Goal: Obtain resource: Obtain resource

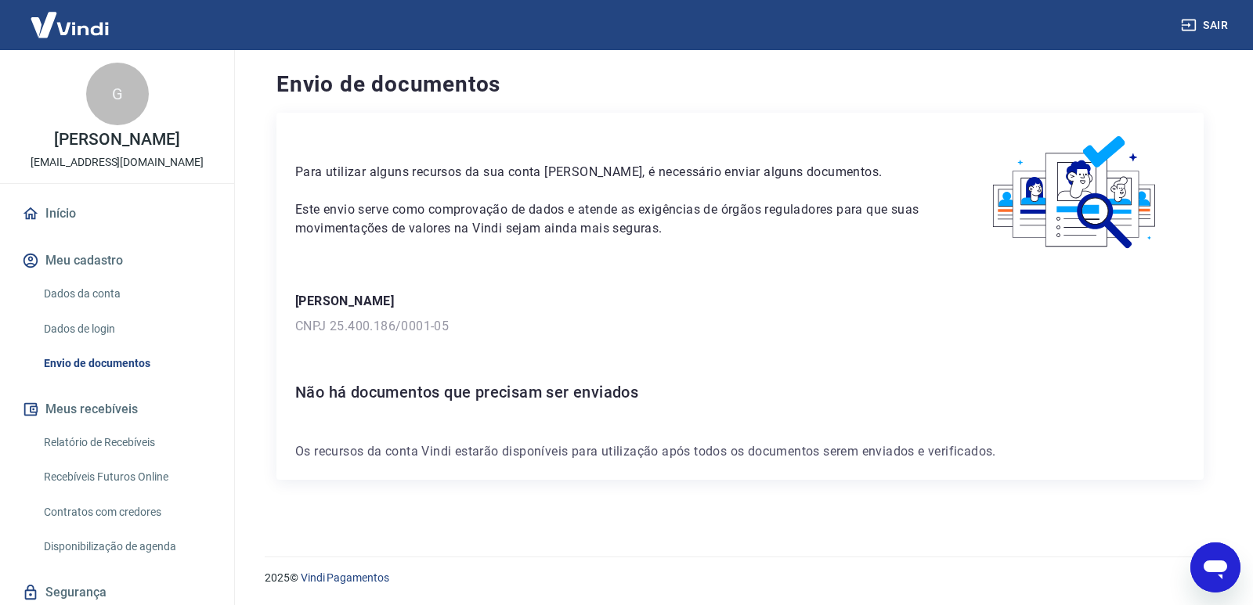
scroll to position [78, 0]
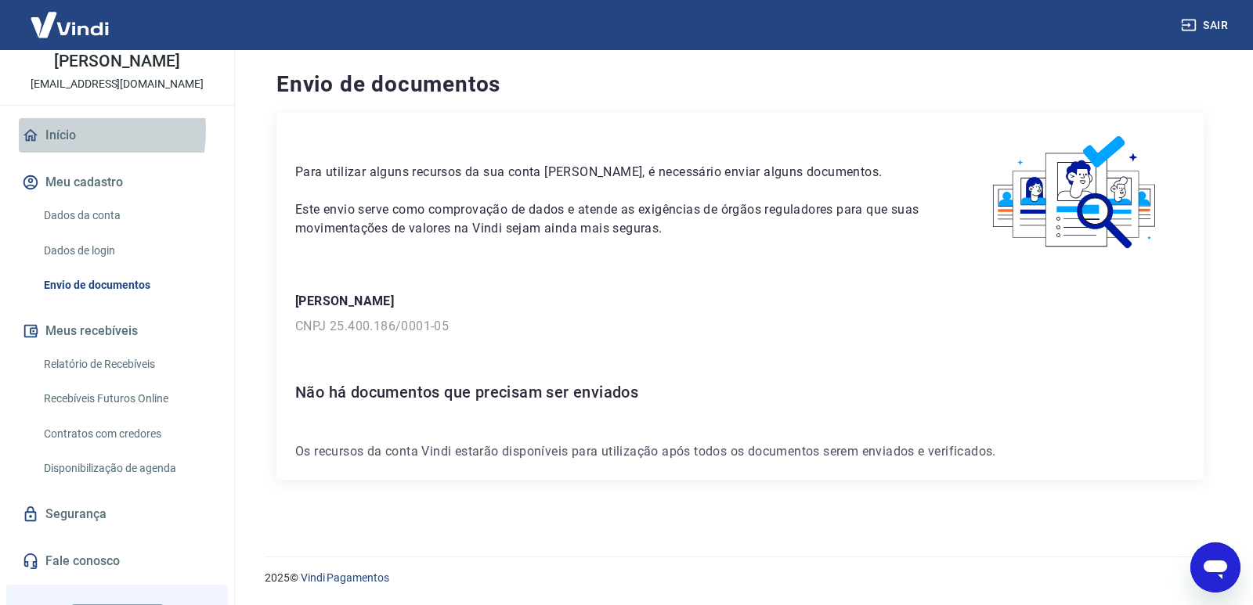
click at [56, 146] on link "Início" at bounding box center [117, 135] width 197 height 34
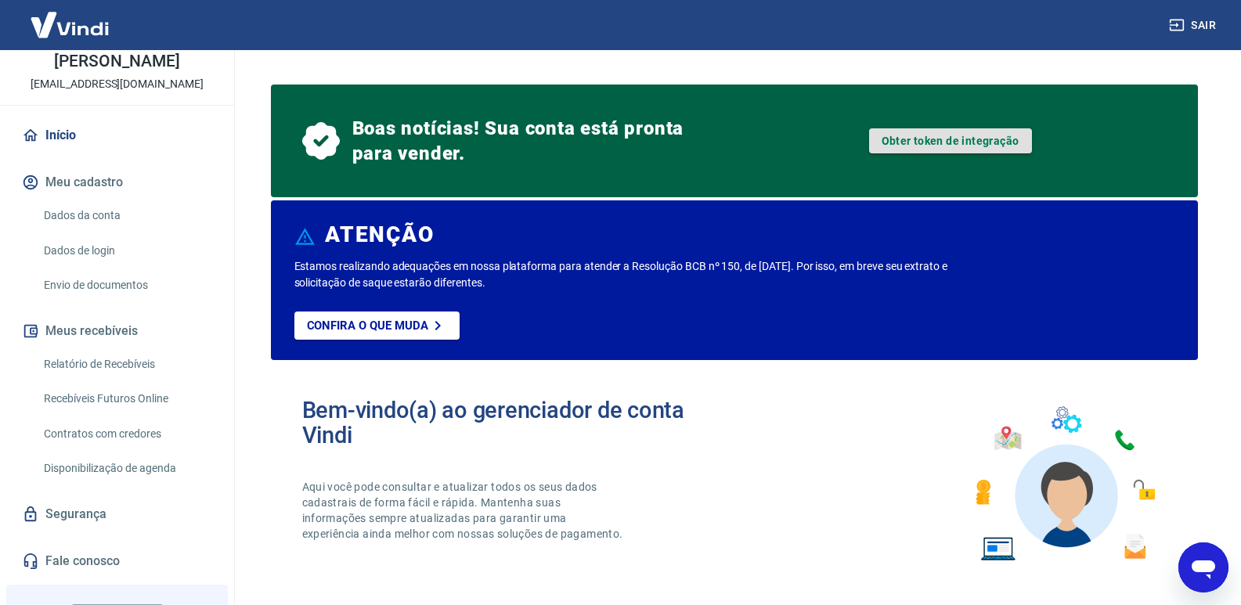
click at [919, 144] on link "Obter token de integração" at bounding box center [950, 140] width 163 height 25
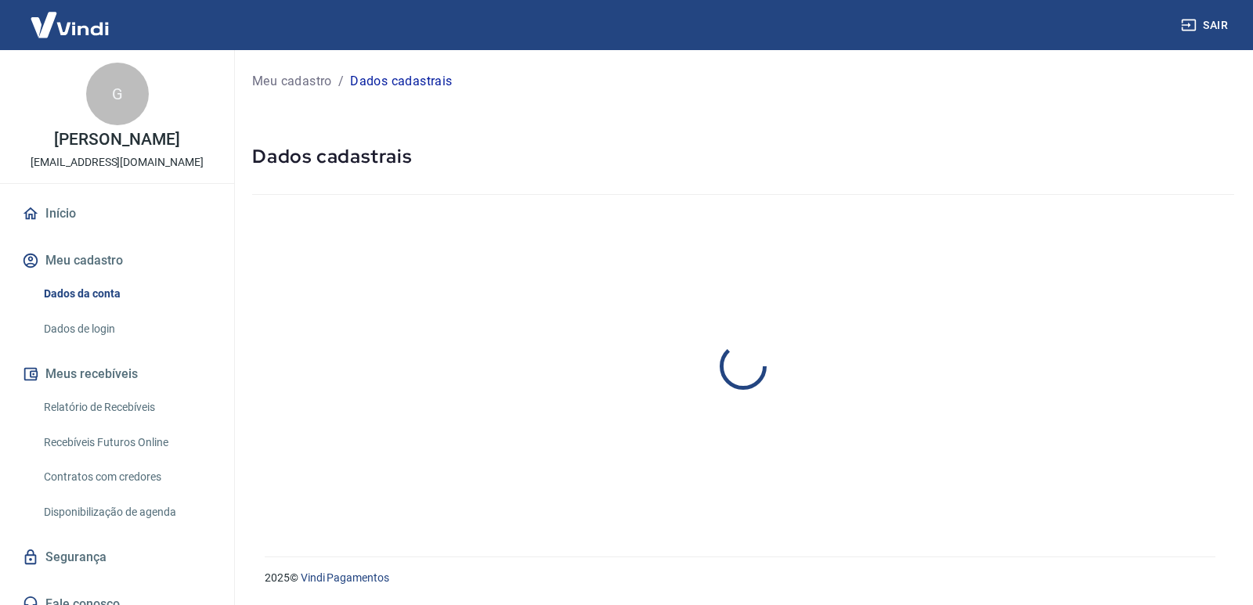
select select "MG"
select select "business"
